Goal: Transaction & Acquisition: Register for event/course

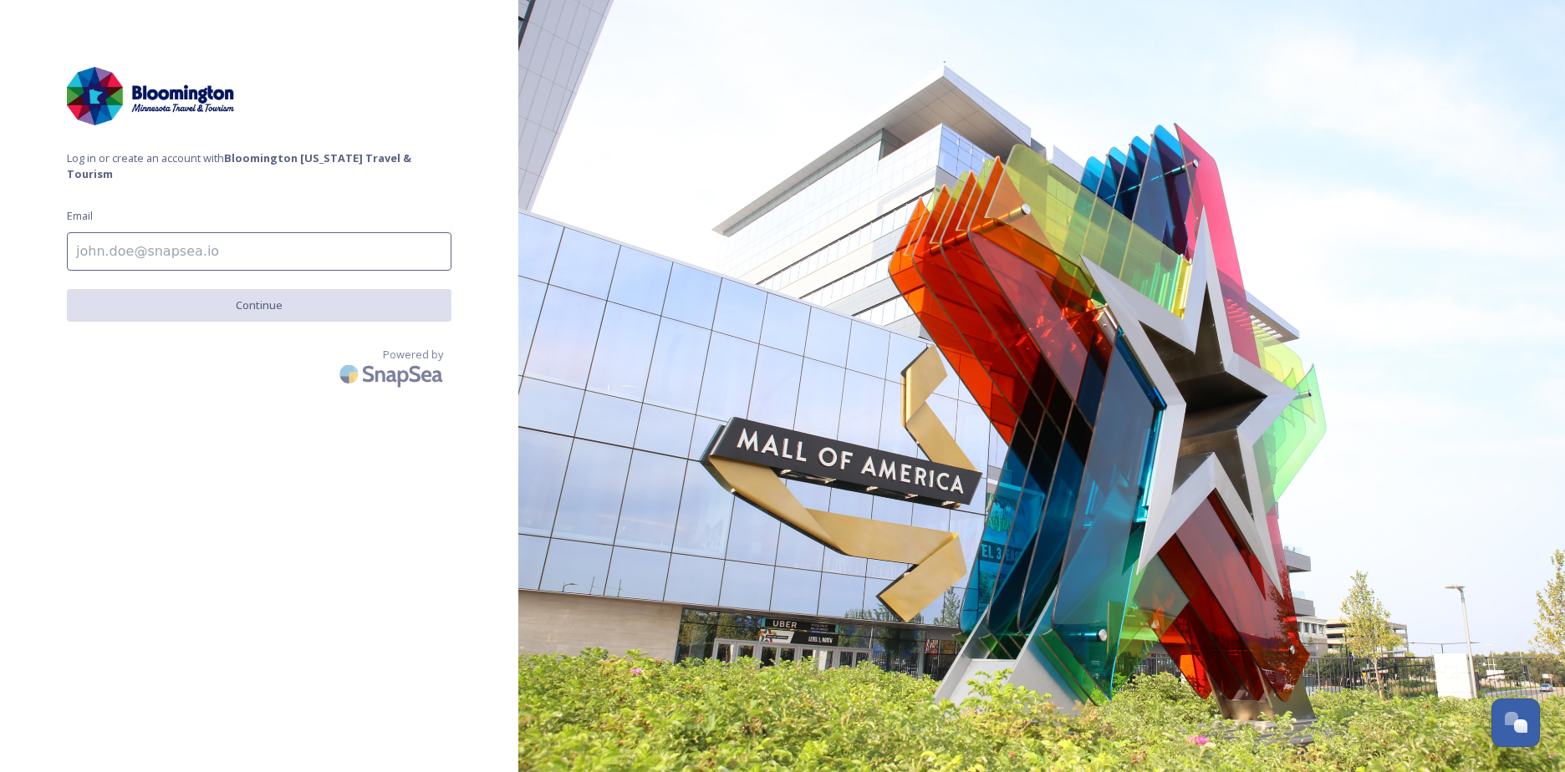
click at [249, 232] on input at bounding box center [259, 251] width 384 height 38
click at [219, 242] on input at bounding box center [259, 251] width 384 height 38
type input "[EMAIL_ADDRESS][DOMAIN_NAME]"
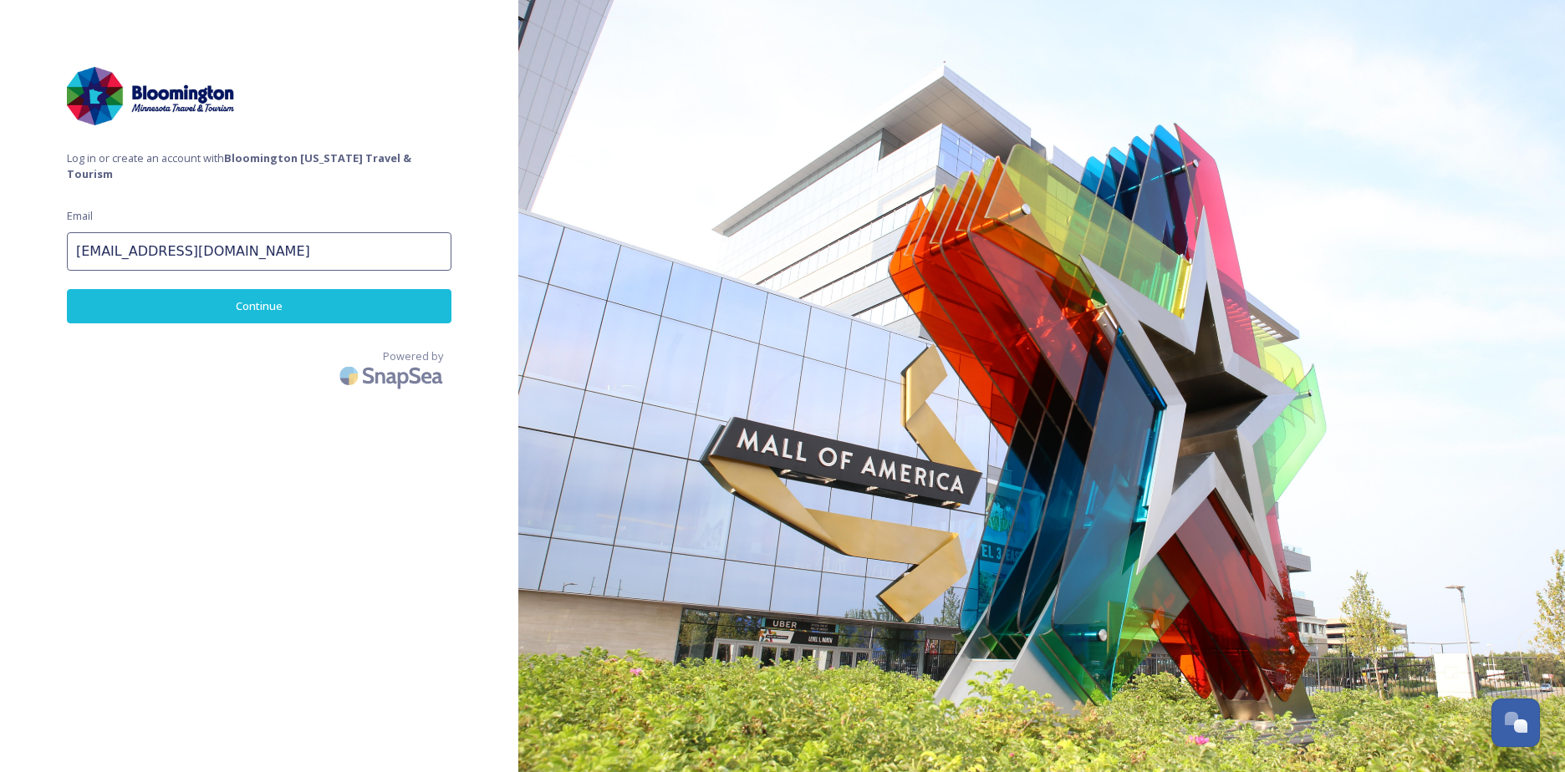
click at [241, 292] on button "Continue" at bounding box center [259, 306] width 384 height 34
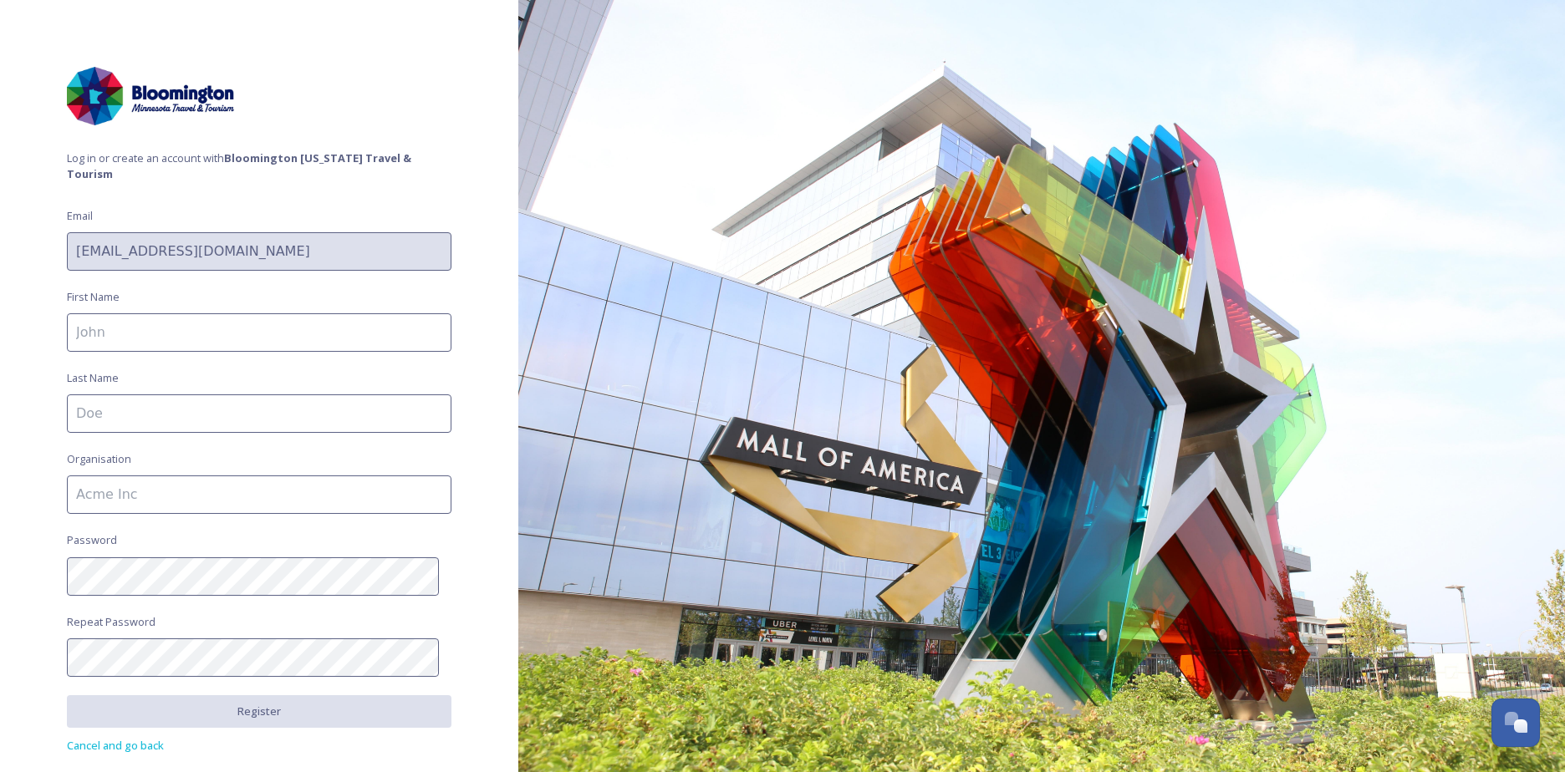
scroll to position [54, 0]
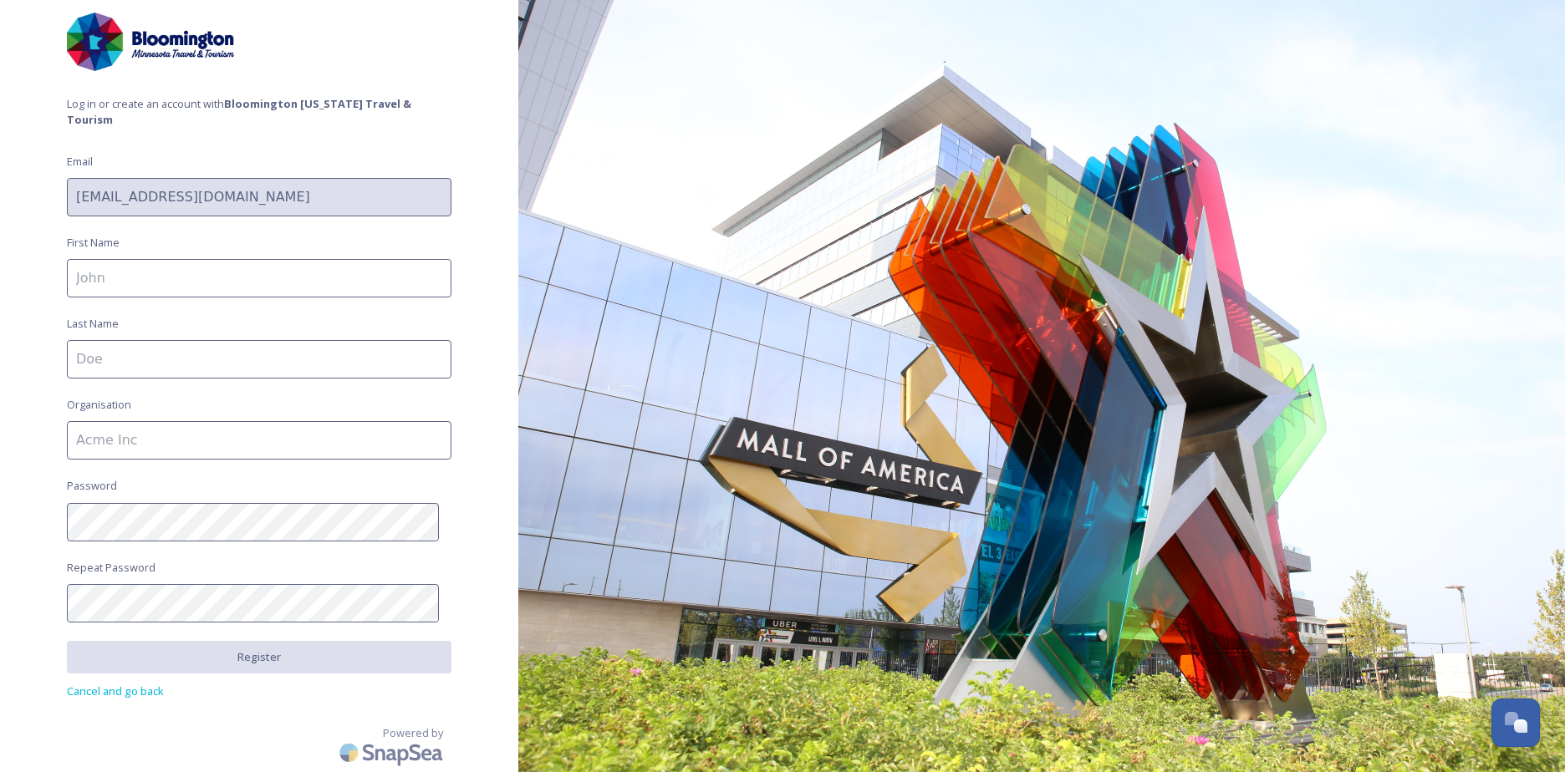
click at [209, 274] on input at bounding box center [259, 278] width 384 height 38
type input "[PERSON_NAME]"
click at [144, 353] on input at bounding box center [259, 359] width 384 height 38
type input "[PERSON_NAME]"
type input "[GEOGRAPHIC_DATA] [GEOGRAPHIC_DATA]"
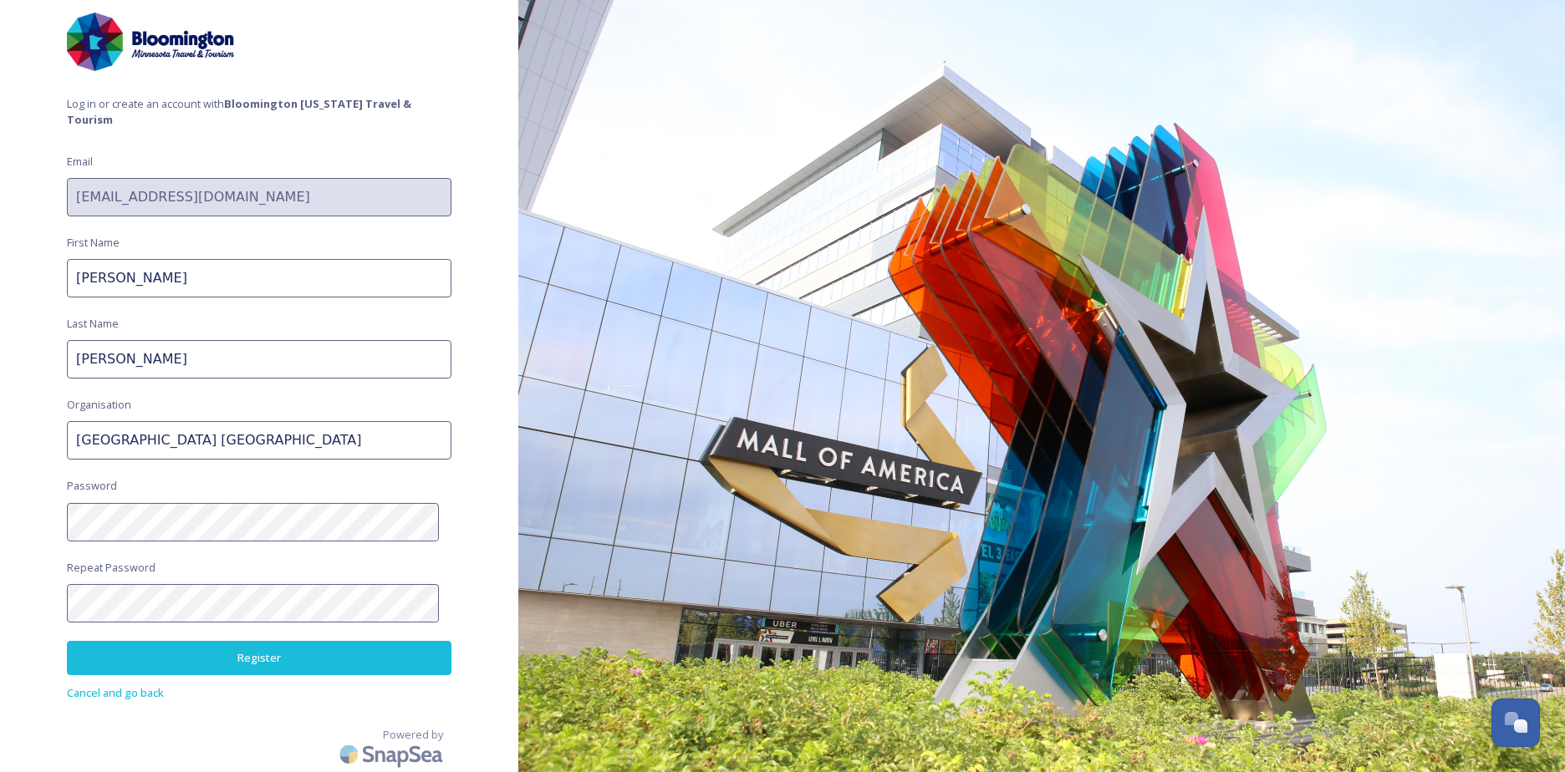
click at [282, 672] on button "Register" at bounding box center [259, 658] width 384 height 34
